Goal: Transaction & Acquisition: Purchase product/service

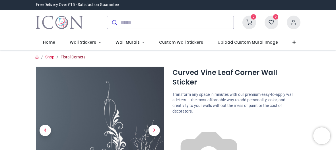
click at [65, 56] on link "Floral Corners" at bounding box center [73, 57] width 25 height 5
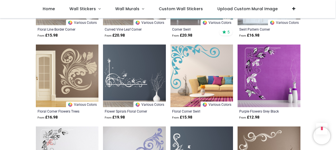
scroll to position [341, 0]
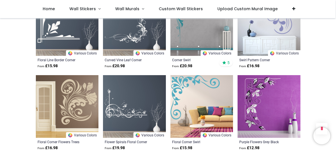
scroll to position [307, 0]
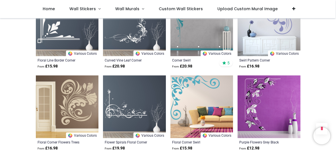
click at [117, 98] on img at bounding box center [134, 107] width 63 height 63
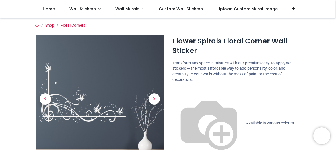
scroll to position [11, 0]
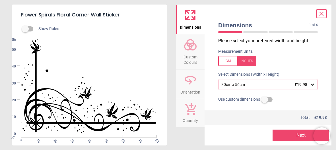
click at [190, 83] on icon at bounding box center [190, 82] width 4 height 6
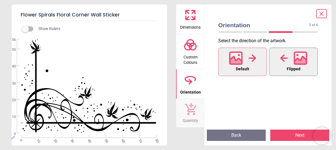
click at [284, 64] on div at bounding box center [293, 58] width 27 height 15
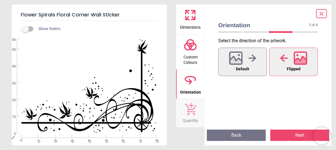
click at [201, 20] on button "Dimensions" at bounding box center [190, 20] width 28 height 30
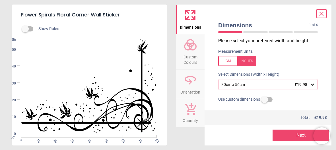
click at [266, 82] on div "80cm x 56cm £19.98" at bounding box center [265, 84] width 89 height 5
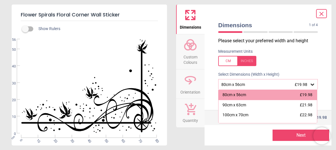
click at [198, 107] on button "Quantity" at bounding box center [190, 113] width 28 height 28
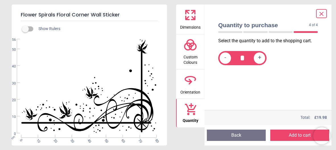
click at [257, 57] on div "+" at bounding box center [259, 58] width 11 height 11
type input "*"
click at [191, 55] on span "Custom Colours" at bounding box center [190, 59] width 27 height 14
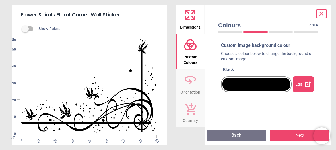
click at [289, 138] on button "Next" at bounding box center [299, 135] width 59 height 11
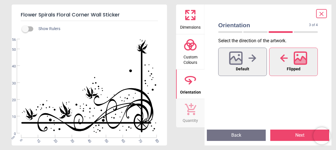
click at [289, 138] on button "Next" at bounding box center [299, 135] width 59 height 11
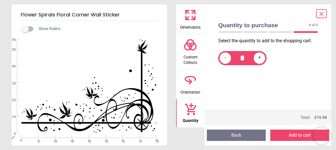
click at [289, 138] on button "Add to cart" at bounding box center [299, 135] width 59 height 11
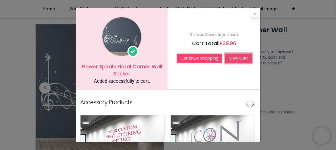
click at [231, 59] on link "View Cart" at bounding box center [238, 59] width 26 height 10
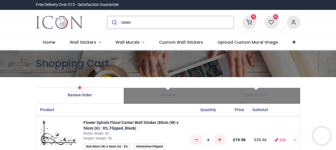
click at [323, 25] on div "2 My Cart View Cart 0 Guest" at bounding box center [168, 22] width 336 height 25
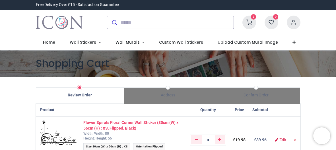
click at [121, 125] on strong "Flower Spirals Floral Corner Wall Sticker (80cm (W) x 56cm (H) : XS, Flipped, B…" at bounding box center [130, 126] width 95 height 10
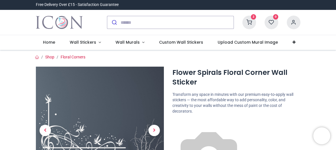
click at [326, 16] on div "2 My Cart View Cart 0 Guest" at bounding box center [168, 22] width 336 height 25
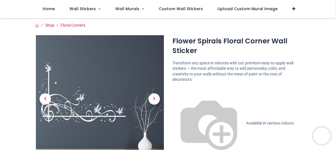
scroll to position [11, 0]
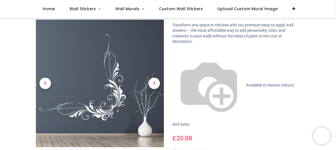
scroll to position [20, 0]
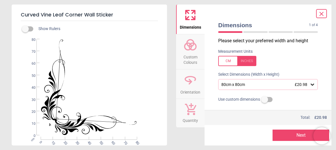
click at [321, 15] on icon at bounding box center [321, 14] width 7 height 7
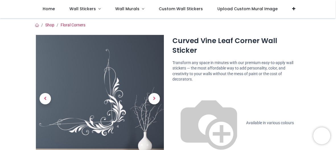
scroll to position [0, 0]
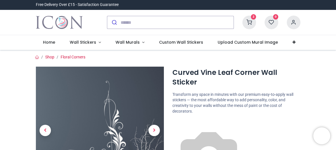
click at [251, 21] on icon at bounding box center [249, 23] width 14 height 14
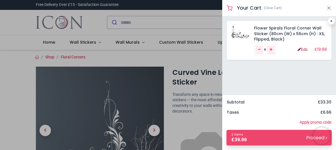
click at [298, 48] on link "Edit" at bounding box center [302, 49] width 10 height 4
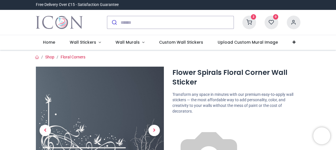
click at [249, 23] on icon at bounding box center [249, 23] width 14 height 14
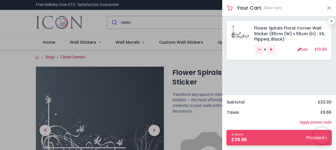
click at [181, 47] on div at bounding box center [168, 75] width 336 height 150
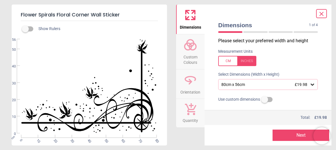
click at [320, 11] on icon at bounding box center [321, 14] width 7 height 7
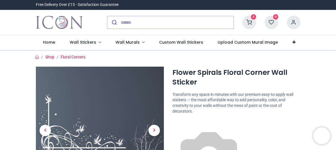
click at [246, 22] on icon at bounding box center [249, 23] width 14 height 14
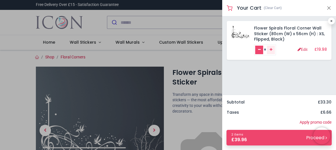
click at [259, 50] on icon "Remove one" at bounding box center [259, 49] width 3 height 3
type input "*"
click at [259, 50] on icon "Remove one" at bounding box center [259, 49] width 3 height 3
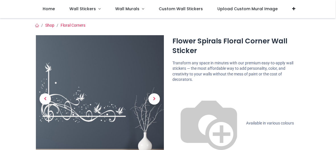
scroll to position [11, 0]
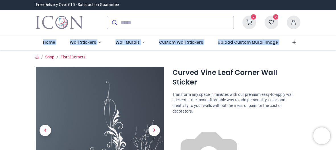
drag, startPoint x: 335, startPoint y: 16, endPoint x: 335, endPoint y: 40, distance: 23.3
click at [335, 40] on div "Login • Register Home Wall Stickers" at bounding box center [168, 75] width 336 height 150
click at [316, 43] on nav "0 0 Home Wall Stickers" at bounding box center [168, 42] width 336 height 15
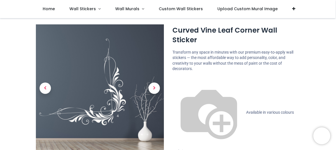
scroll to position [11, 0]
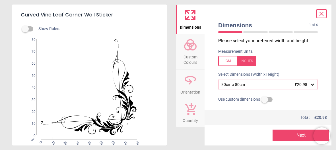
click at [185, 86] on icon at bounding box center [190, 80] width 14 height 14
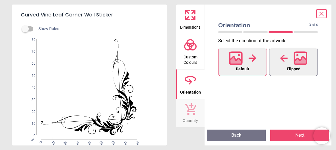
click at [287, 63] on div at bounding box center [293, 58] width 27 height 15
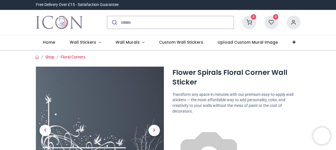
drag, startPoint x: 335, startPoint y: 14, endPoint x: 335, endPoint y: 35, distance: 20.8
click at [335, 35] on div "0 My Cart View Cart 0 Guest" at bounding box center [168, 22] width 336 height 25
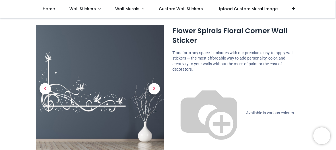
scroll to position [11, 0]
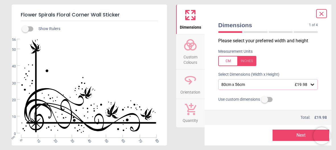
click at [191, 54] on span "Custom Colours" at bounding box center [190, 59] width 27 height 14
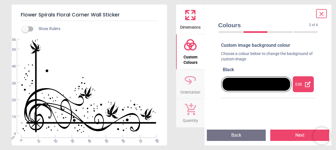
click at [189, 87] on span "Orientation" at bounding box center [190, 91] width 20 height 9
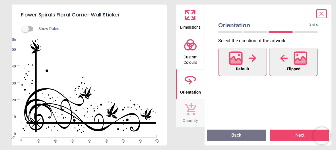
click at [299, 56] on icon at bounding box center [300, 58] width 14 height 14
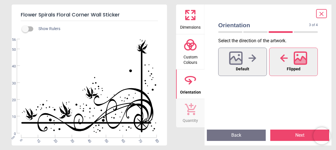
click at [299, 56] on icon at bounding box center [300, 58] width 14 height 14
click at [249, 61] on icon at bounding box center [252, 58] width 8 height 9
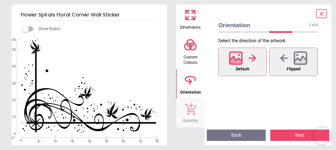
click at [194, 19] on icon at bounding box center [192, 17] width 3 height 3
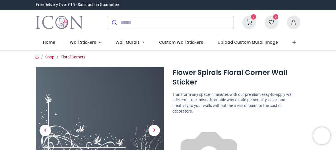
click at [67, 57] on link "Floral Corners" at bounding box center [73, 57] width 25 height 5
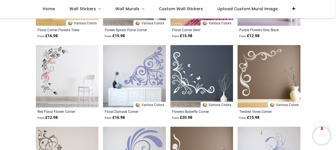
scroll to position [420, 0]
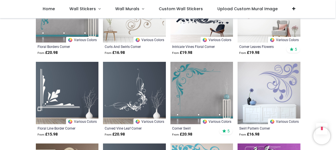
scroll to position [250, 0]
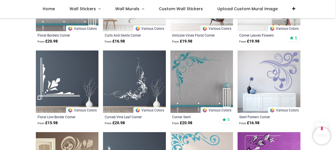
click at [47, 68] on img at bounding box center [67, 82] width 63 height 63
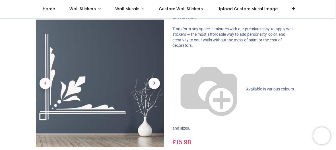
scroll to position [34, 0]
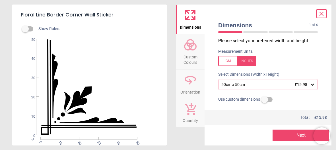
click at [189, 54] on span "Custom Colours" at bounding box center [190, 59] width 27 height 14
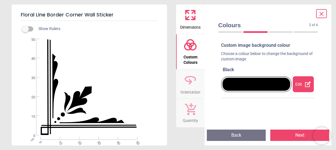
click at [189, 84] on icon at bounding box center [190, 82] width 4 height 6
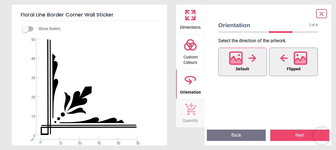
click at [274, 65] on button "Flipped" at bounding box center [293, 62] width 49 height 28
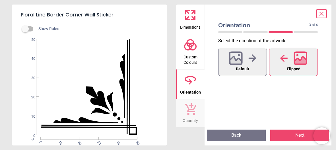
click at [190, 11] on icon at bounding box center [190, 15] width 14 height 14
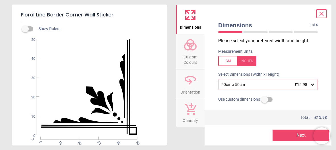
click at [272, 82] on div "50cm x 50cm £15.98" at bounding box center [265, 84] width 89 height 5
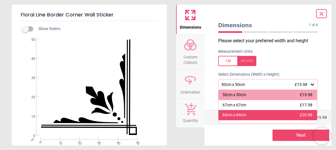
click at [265, 113] on div "84cm x 84cm £20.98" at bounding box center [267, 115] width 98 height 10
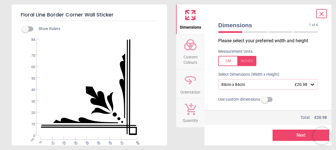
click at [186, 144] on div "Dimensions Custom Colours Orientation Quantity" at bounding box center [190, 75] width 28 height 141
